Goal: Navigation & Orientation: Find specific page/section

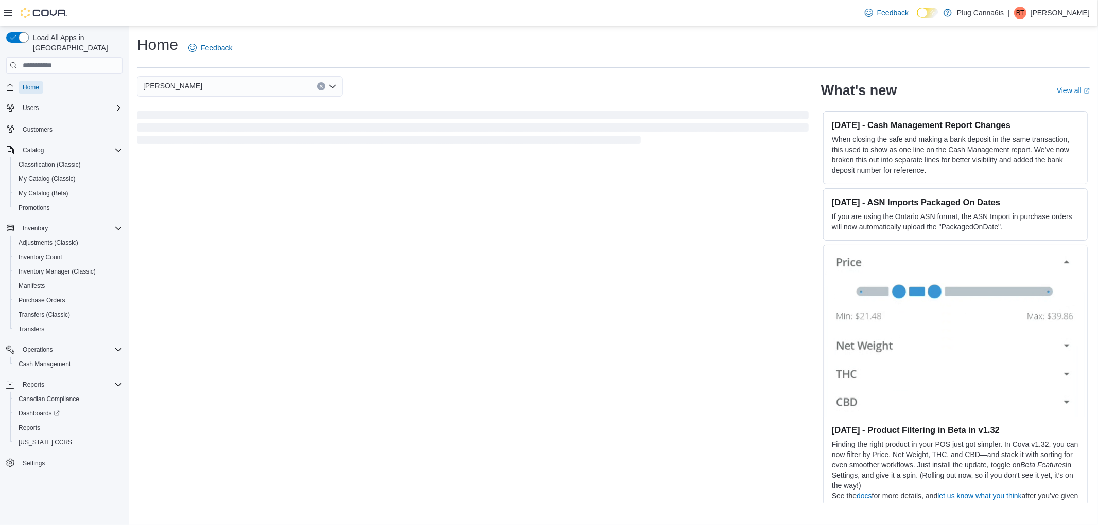
click at [32, 83] on span "Home" at bounding box center [31, 87] width 16 height 8
